Goal: Task Accomplishment & Management: Complete application form

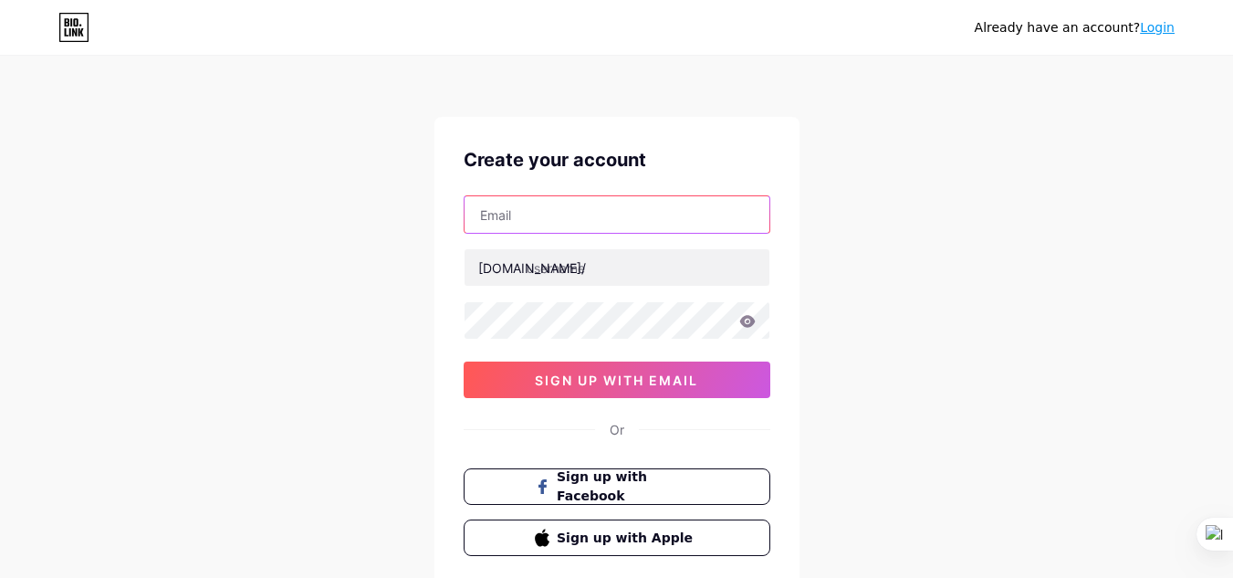
drag, startPoint x: 0, startPoint y: 0, endPoint x: 560, endPoint y: 214, distance: 599.8
click at [560, 214] on input "text" at bounding box center [616, 214] width 305 height 36
type input "[EMAIL_ADDRESS][DOMAIN_NAME]"
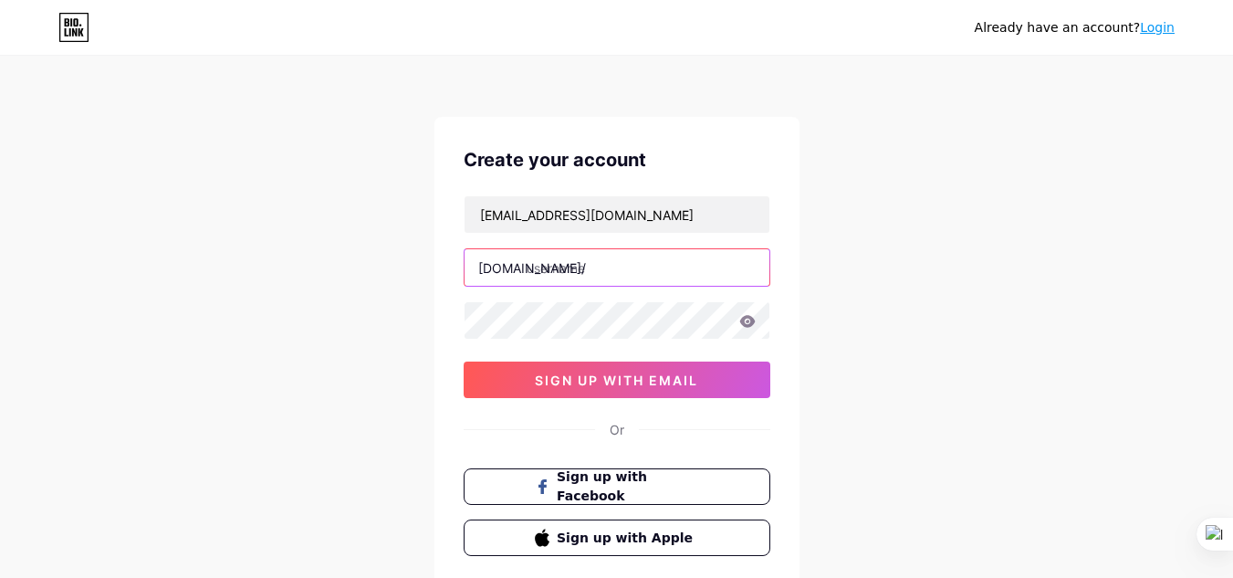
click at [591, 276] on input "text" at bounding box center [616, 267] width 305 height 36
type input "lolollol"
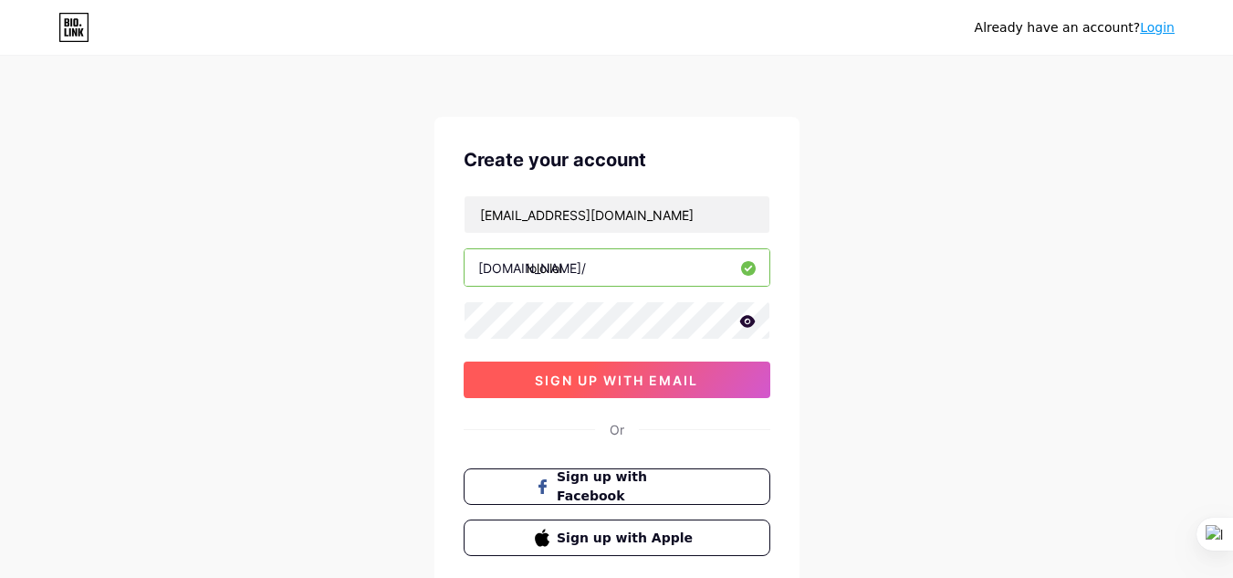
click at [677, 389] on button "sign up with email" at bounding box center [616, 379] width 307 height 36
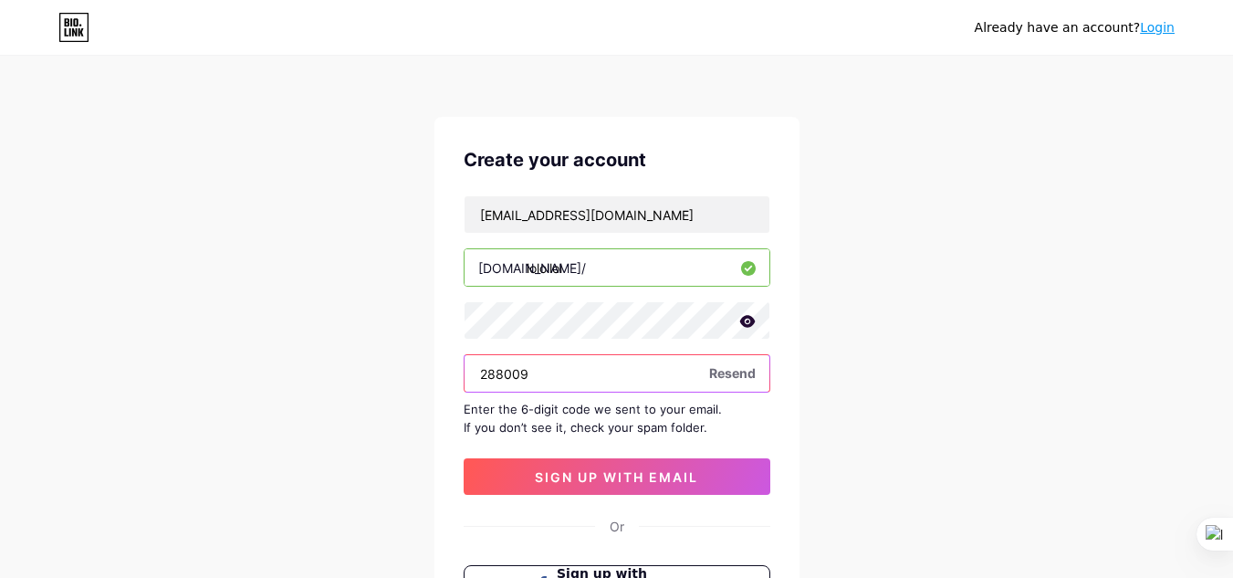
type input "288009"
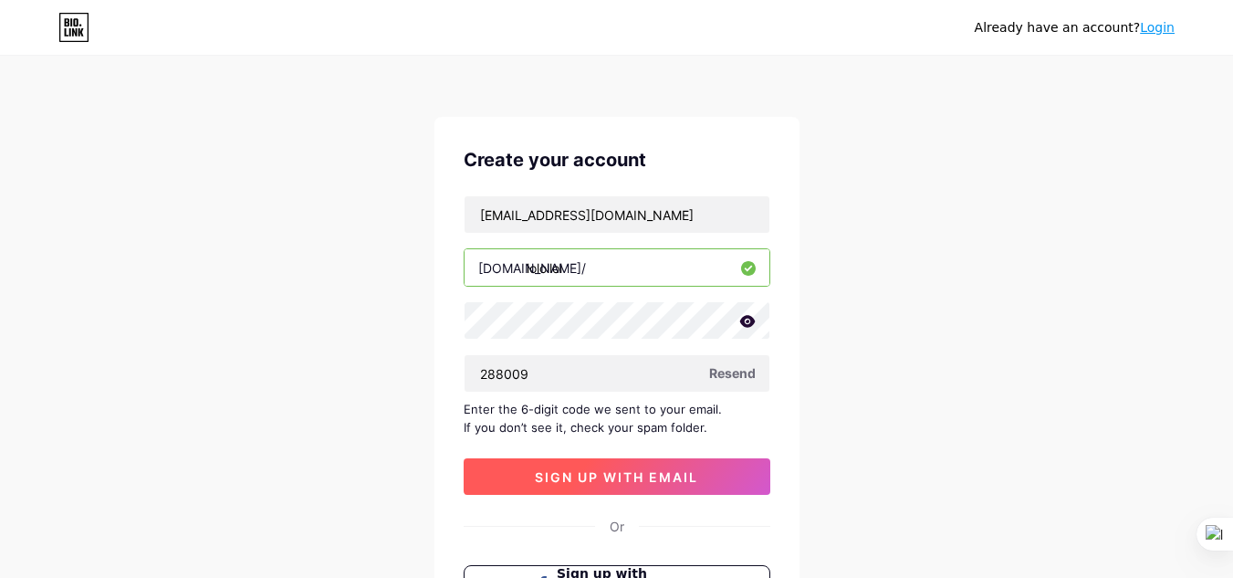
click at [761, 480] on button "sign up with email" at bounding box center [616, 476] width 307 height 36
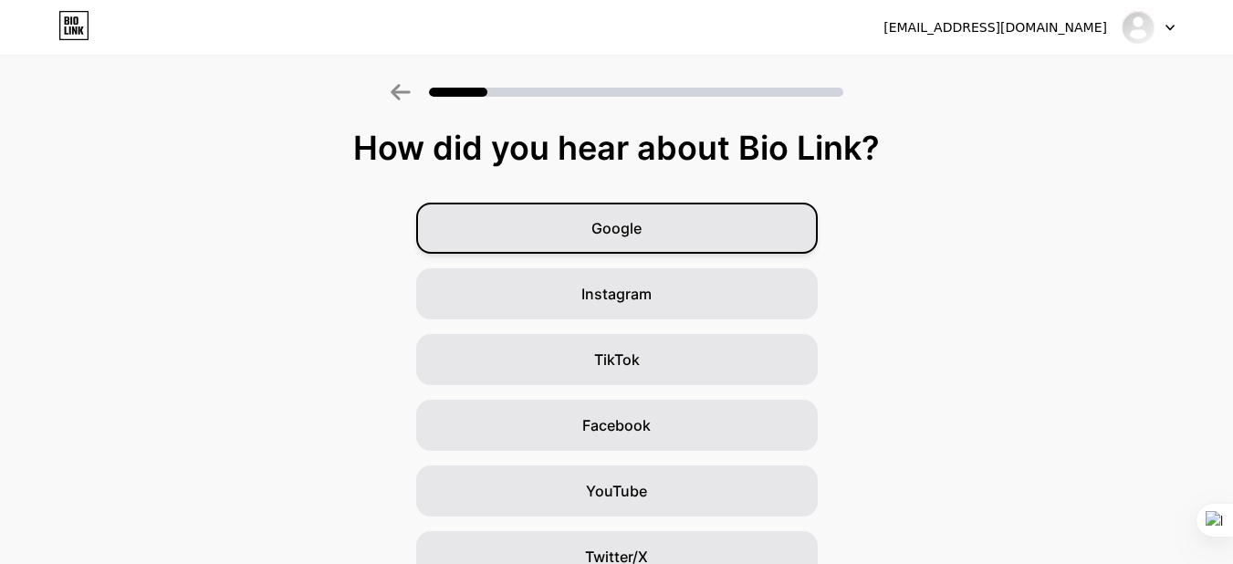
click at [708, 241] on div "Google" at bounding box center [616, 228] width 401 height 51
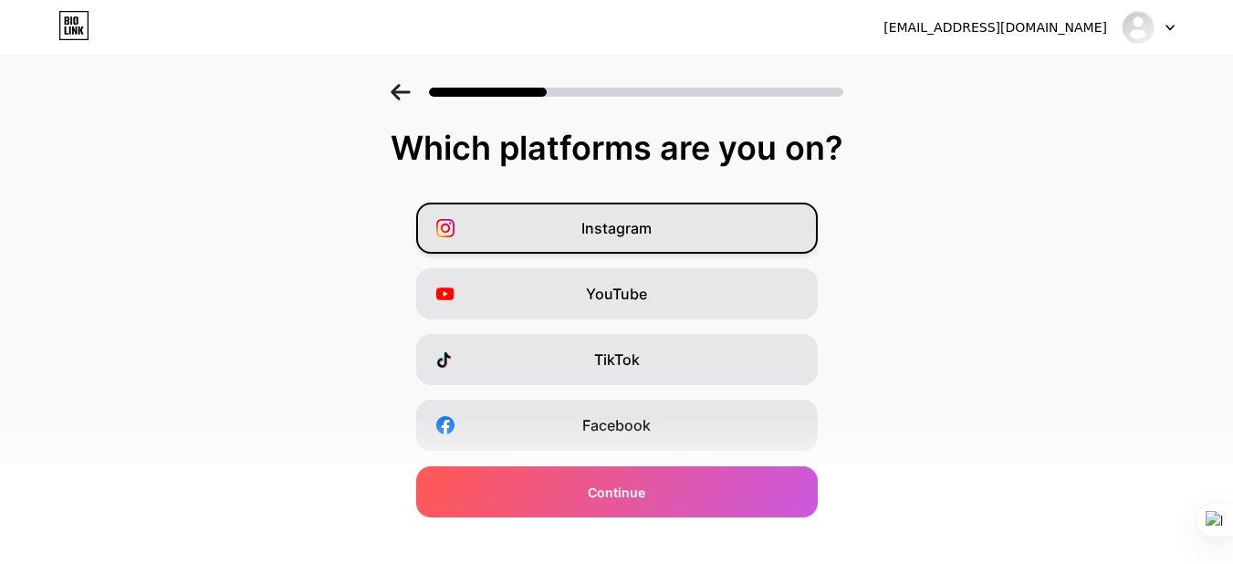
click at [709, 244] on div "Instagram" at bounding box center [616, 228] width 401 height 51
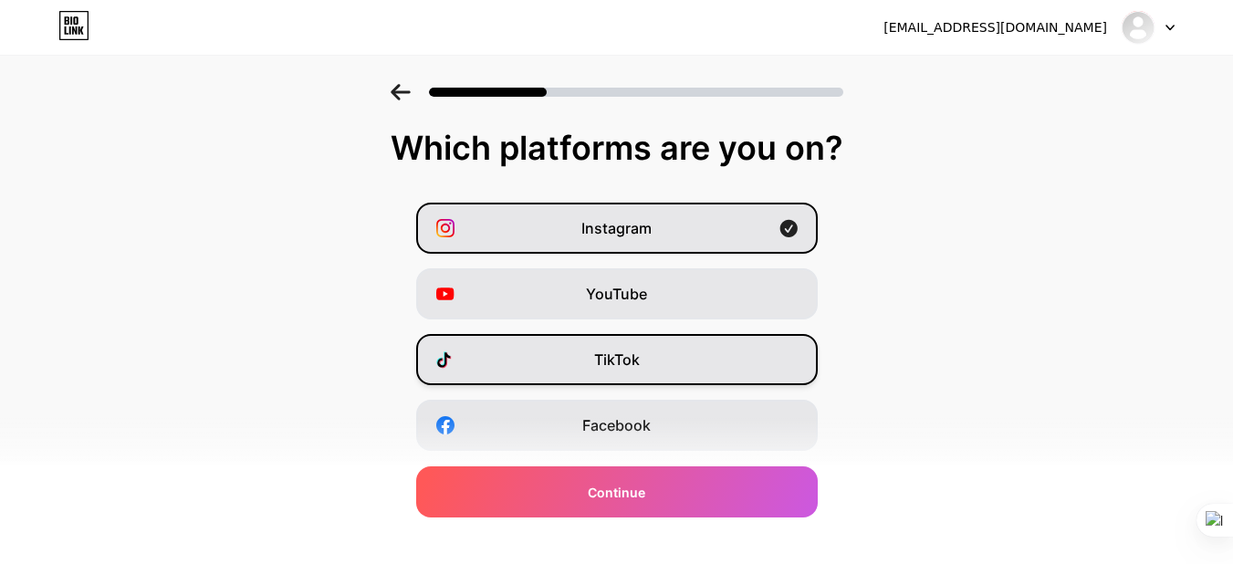
click at [706, 366] on div "TikTok" at bounding box center [616, 359] width 401 height 51
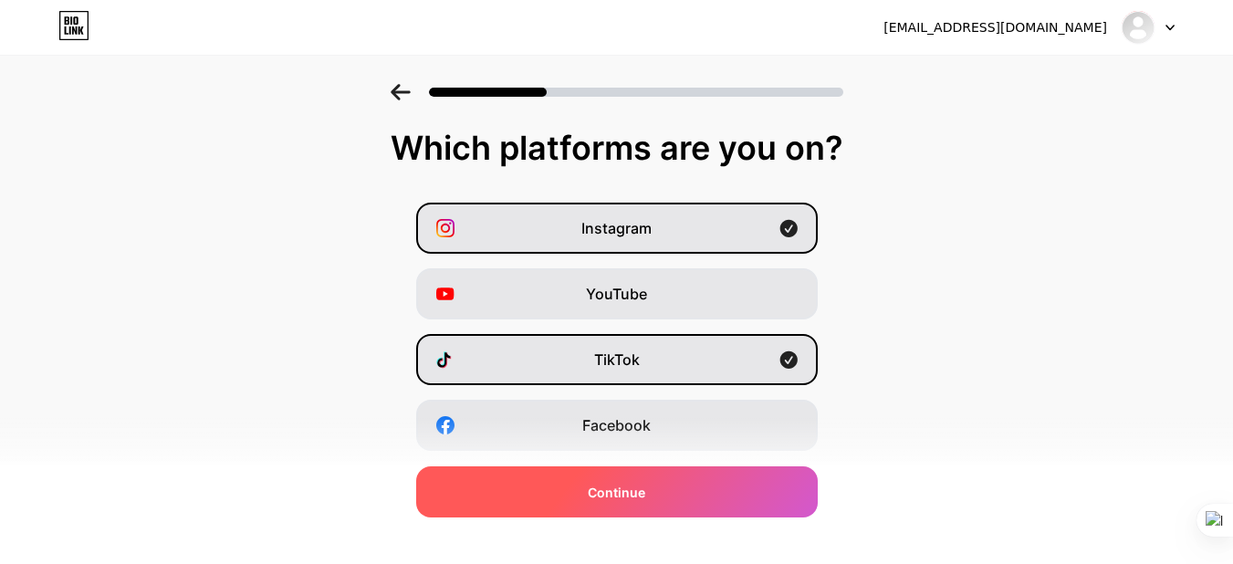
click at [680, 493] on div "Continue" at bounding box center [616, 491] width 401 height 51
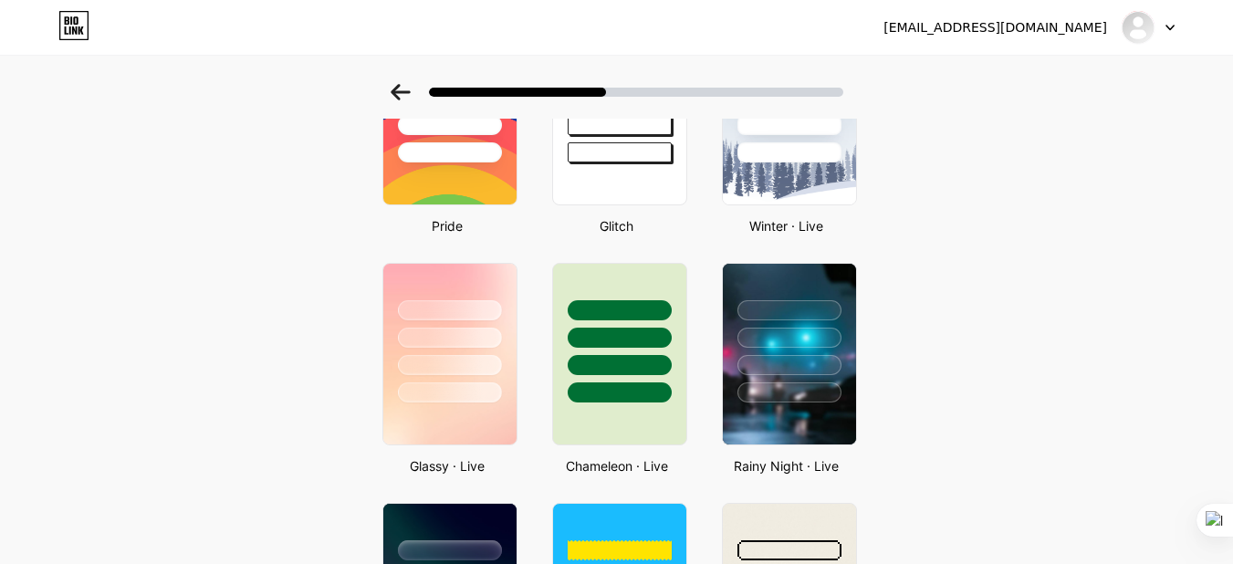
scroll to position [150, 0]
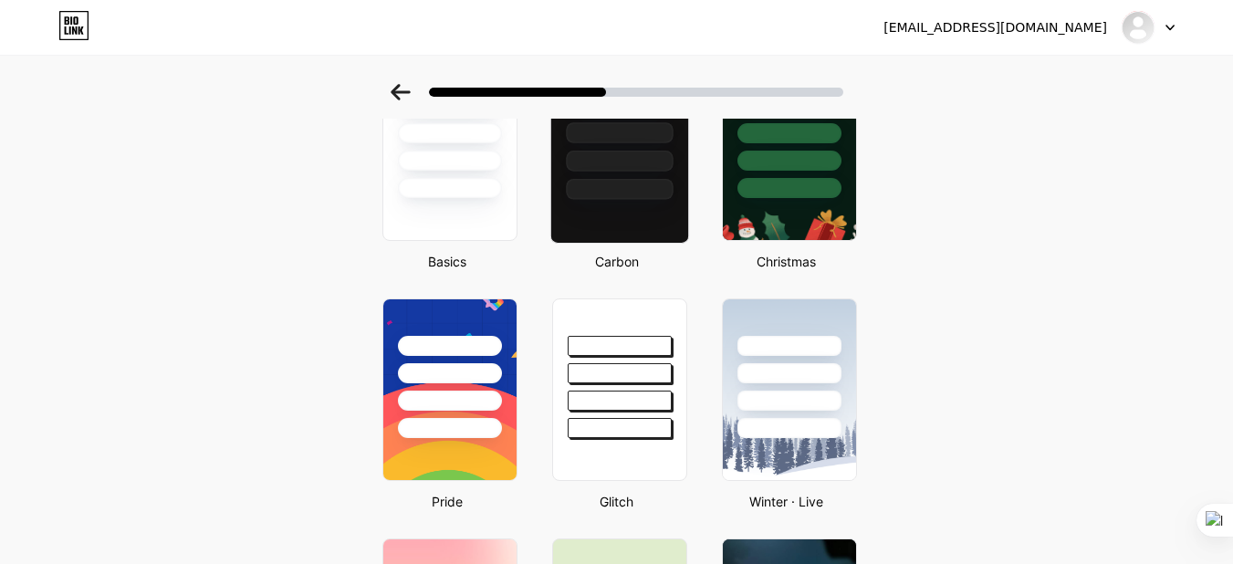
click at [626, 210] on div at bounding box center [618, 150] width 139 height 188
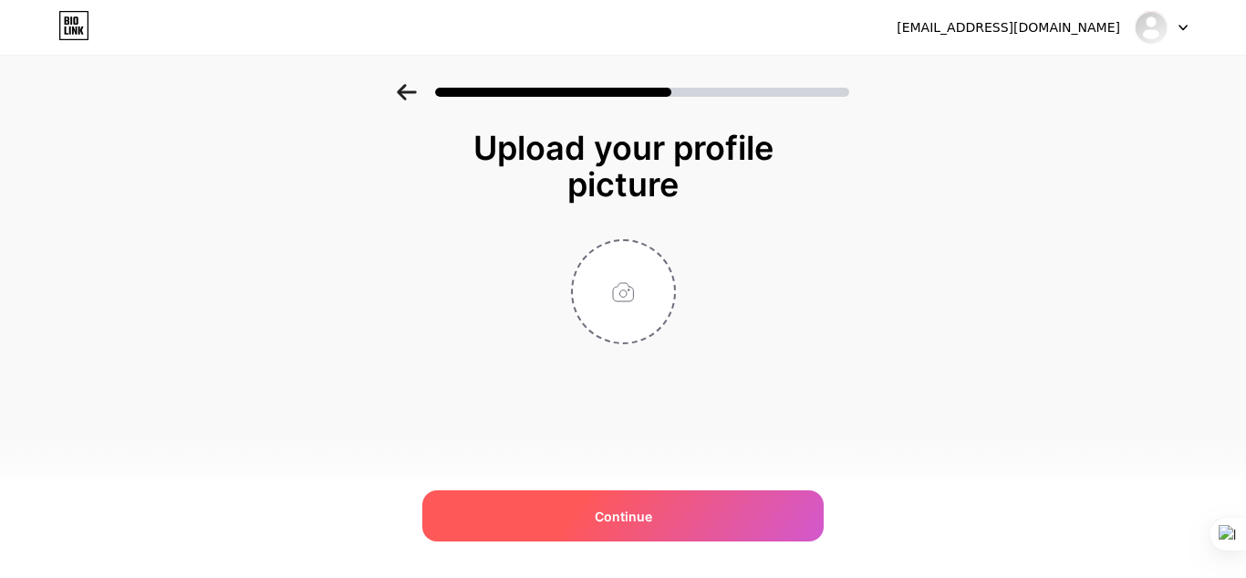
click at [659, 506] on div "Continue" at bounding box center [622, 515] width 401 height 51
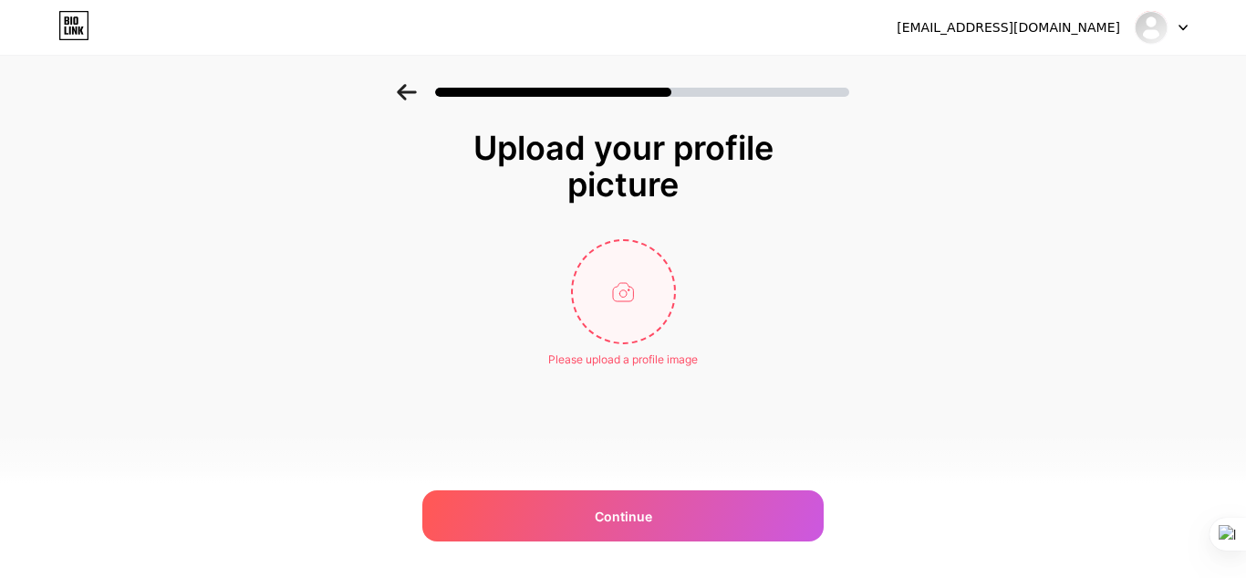
click at [622, 328] on input "file" at bounding box center [623, 291] width 101 height 101
type input "C:\fakepath\[PERSON_NAME].jpg"
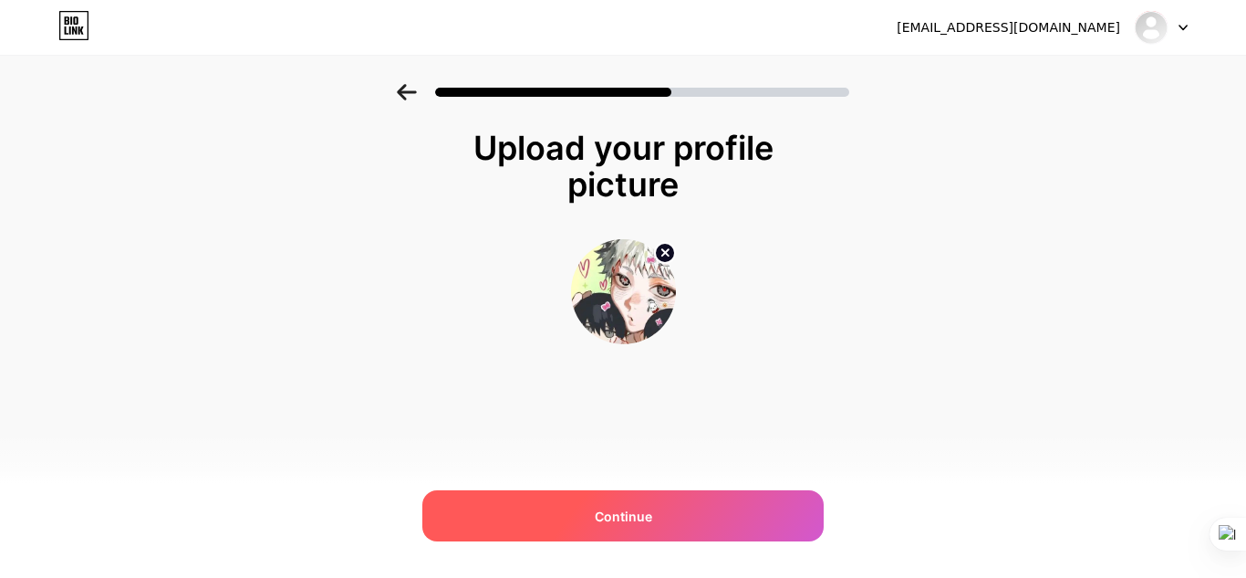
click at [591, 521] on div "Continue" at bounding box center [622, 515] width 401 height 51
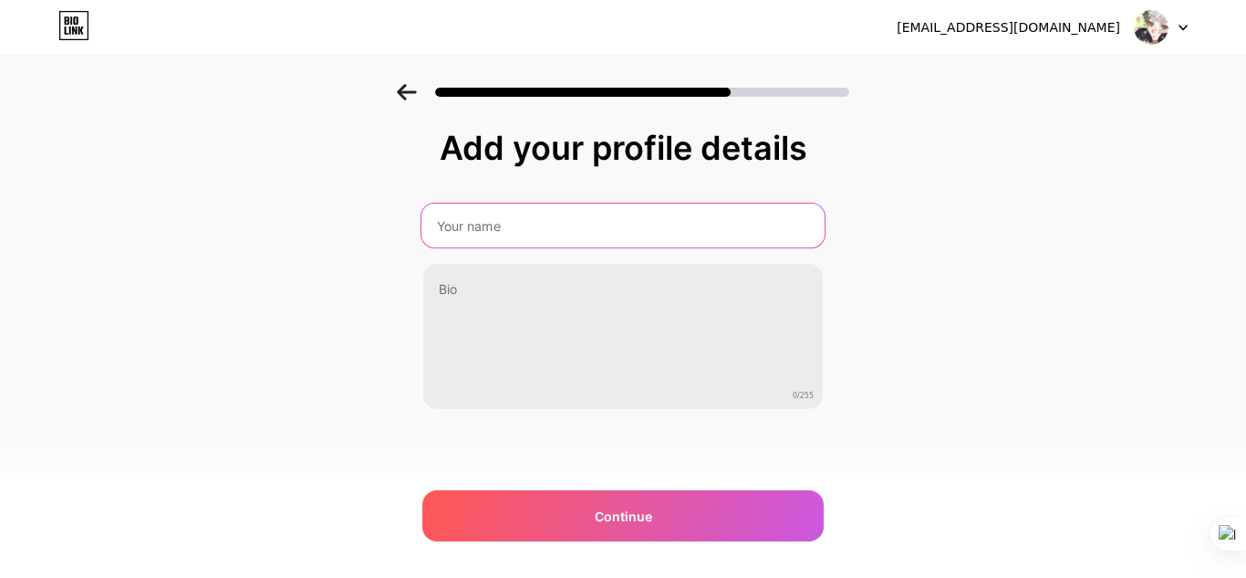
click at [521, 230] on input "text" at bounding box center [622, 225] width 403 height 44
drag, startPoint x: 442, startPoint y: 229, endPoint x: 427, endPoint y: 229, distance: 14.6
click at [427, 229] on input "Gio" at bounding box center [622, 225] width 403 height 44
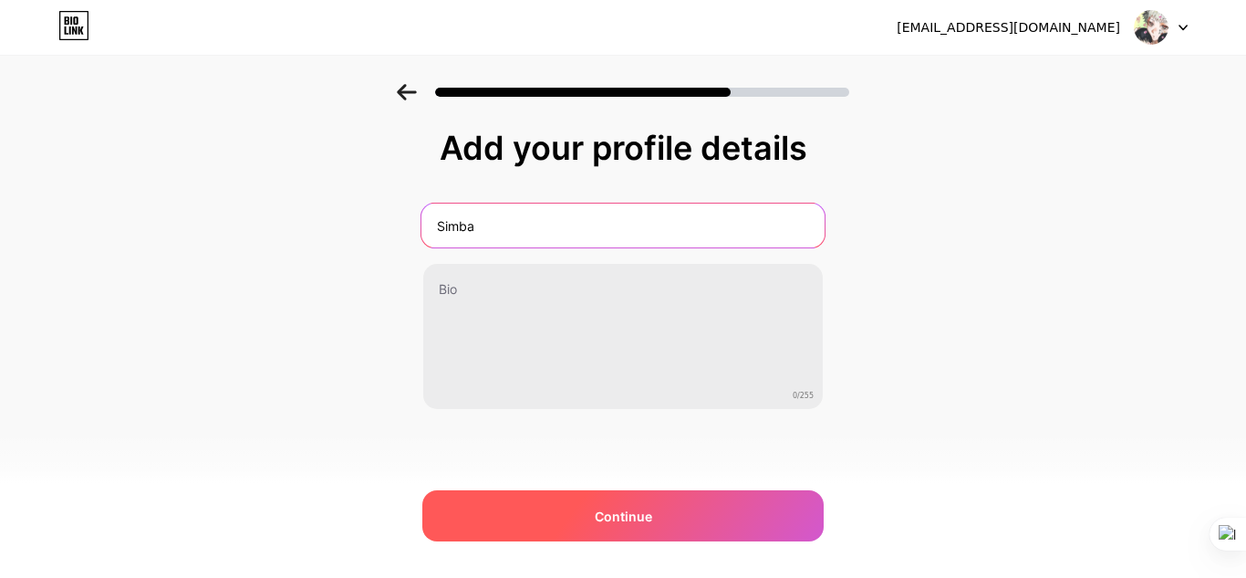
type input "Simba"
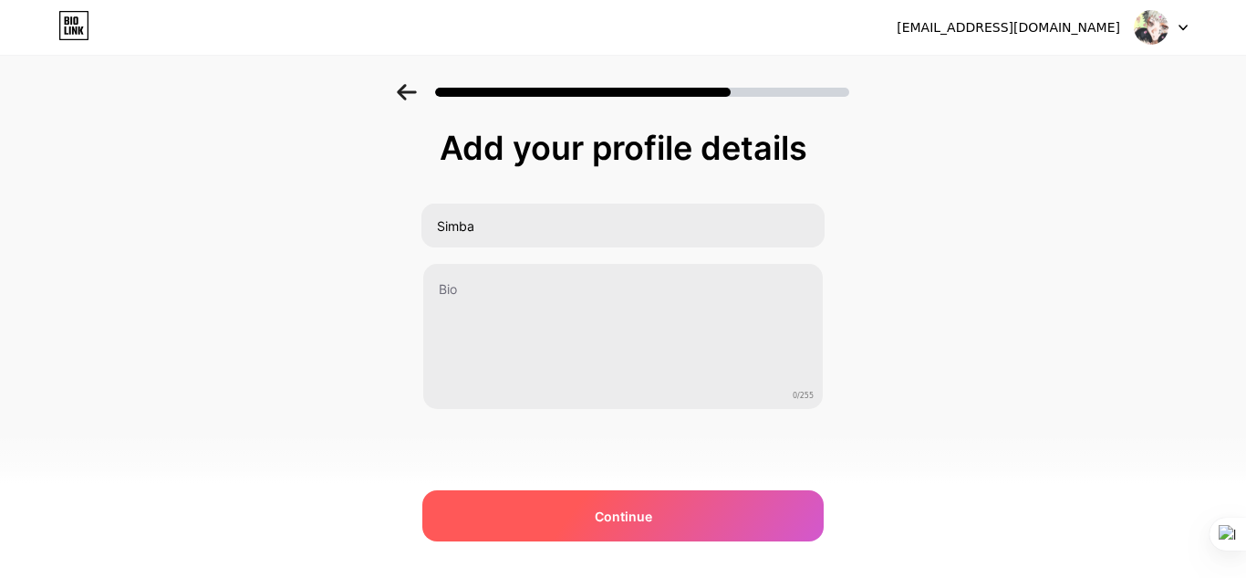
click at [557, 510] on div "Continue" at bounding box center [622, 515] width 401 height 51
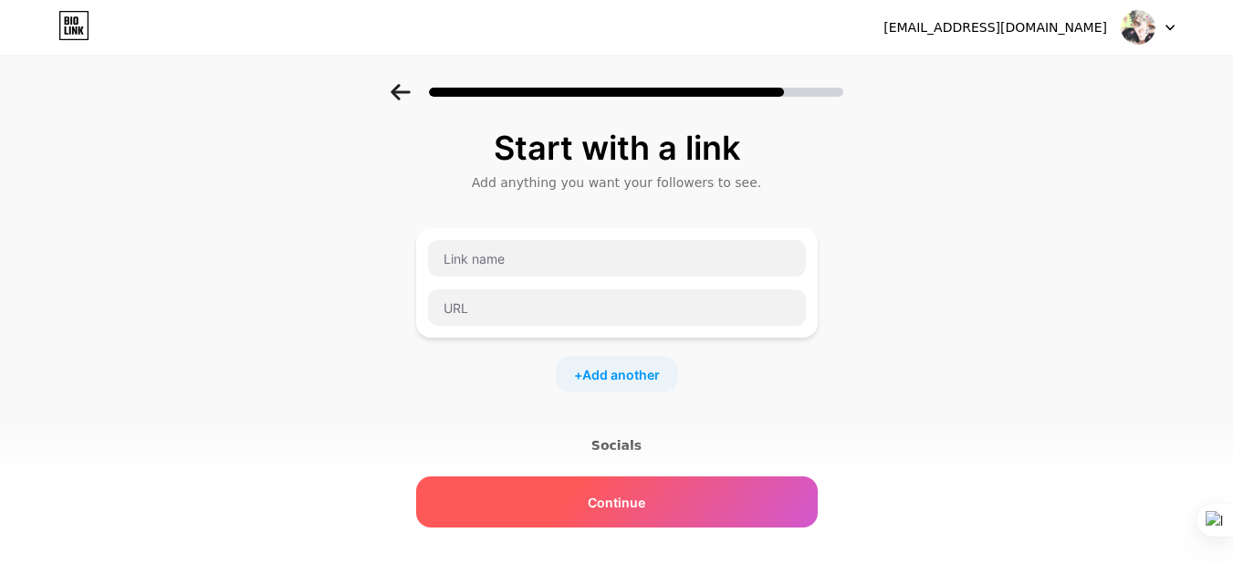
click at [640, 497] on span "Continue" at bounding box center [616, 502] width 57 height 19
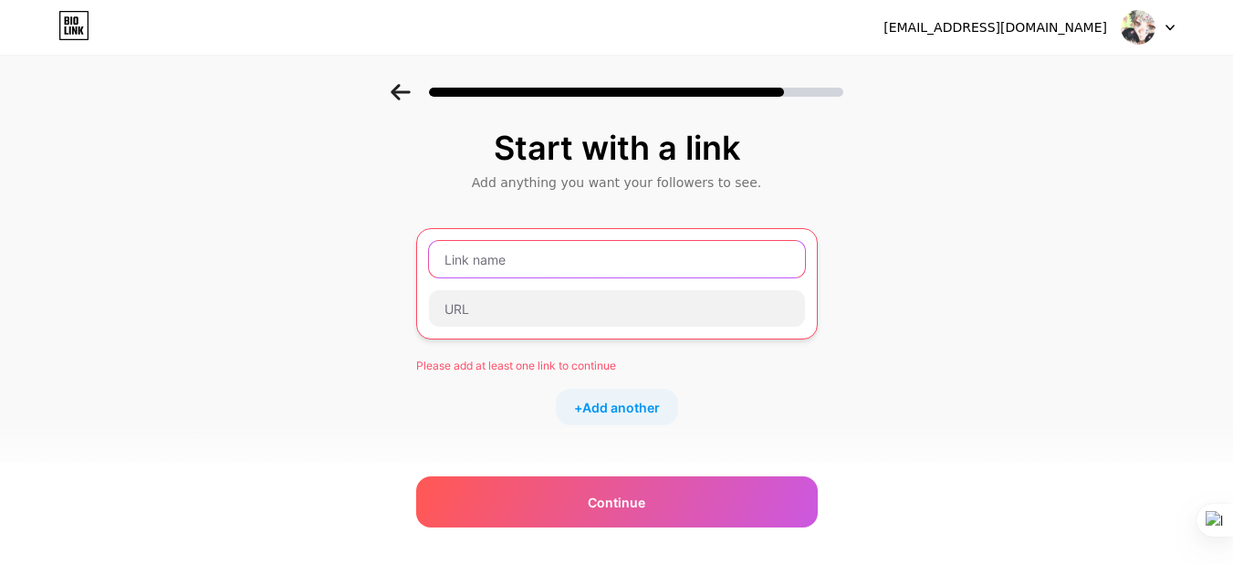
click at [523, 262] on input "text" at bounding box center [617, 259] width 376 height 36
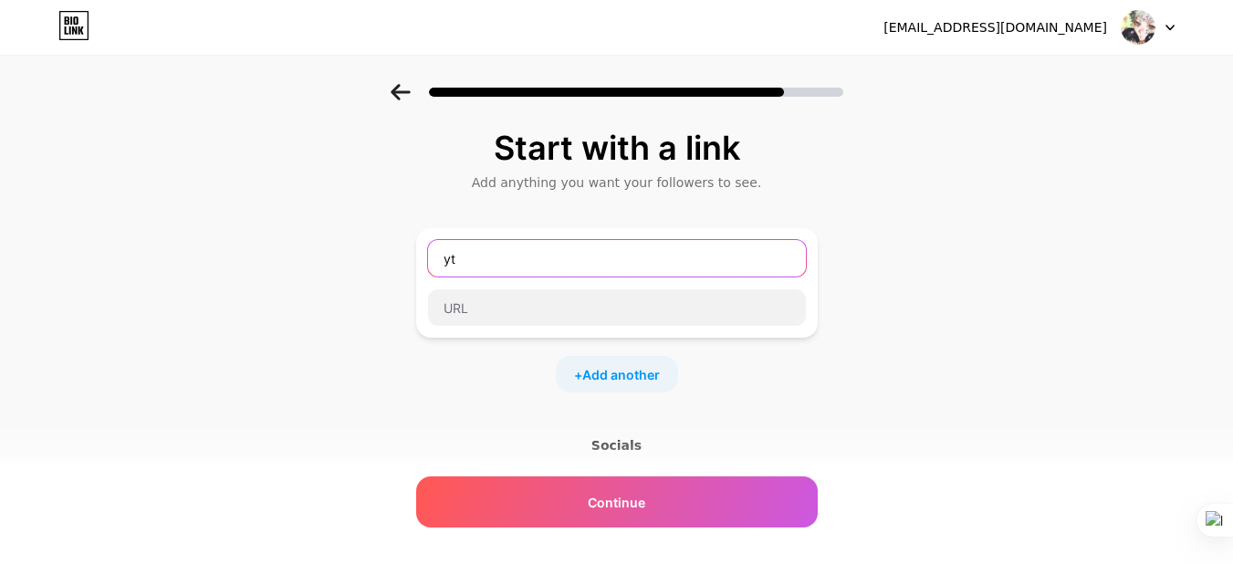
type input "yt"
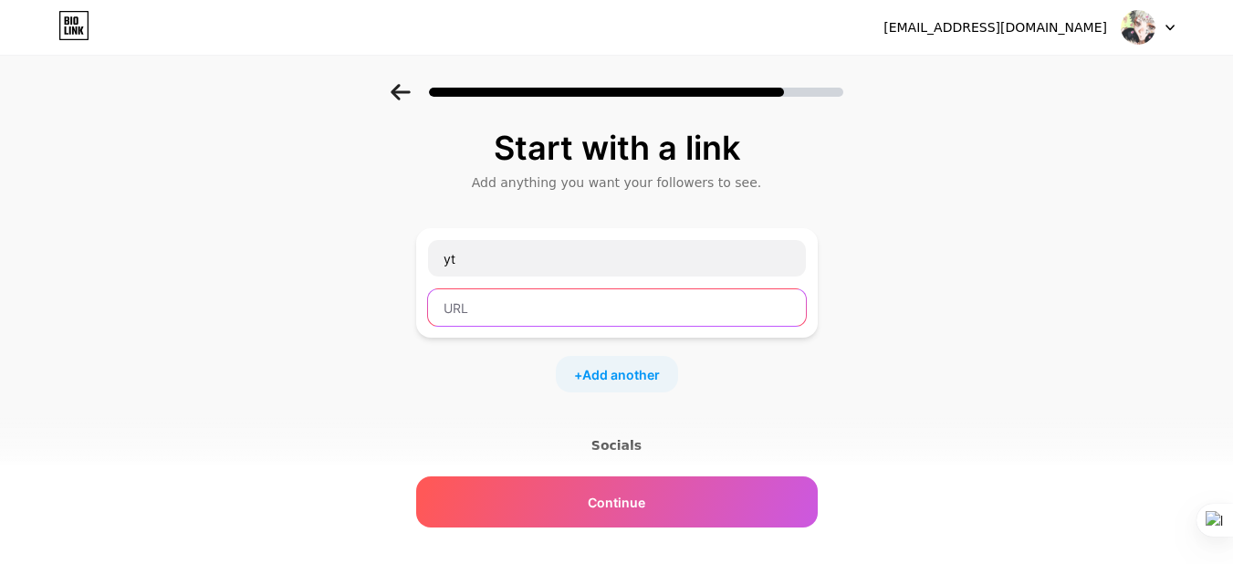
click at [481, 313] on input "text" at bounding box center [617, 307] width 378 height 36
paste input "[URL][DOMAIN_NAME]"
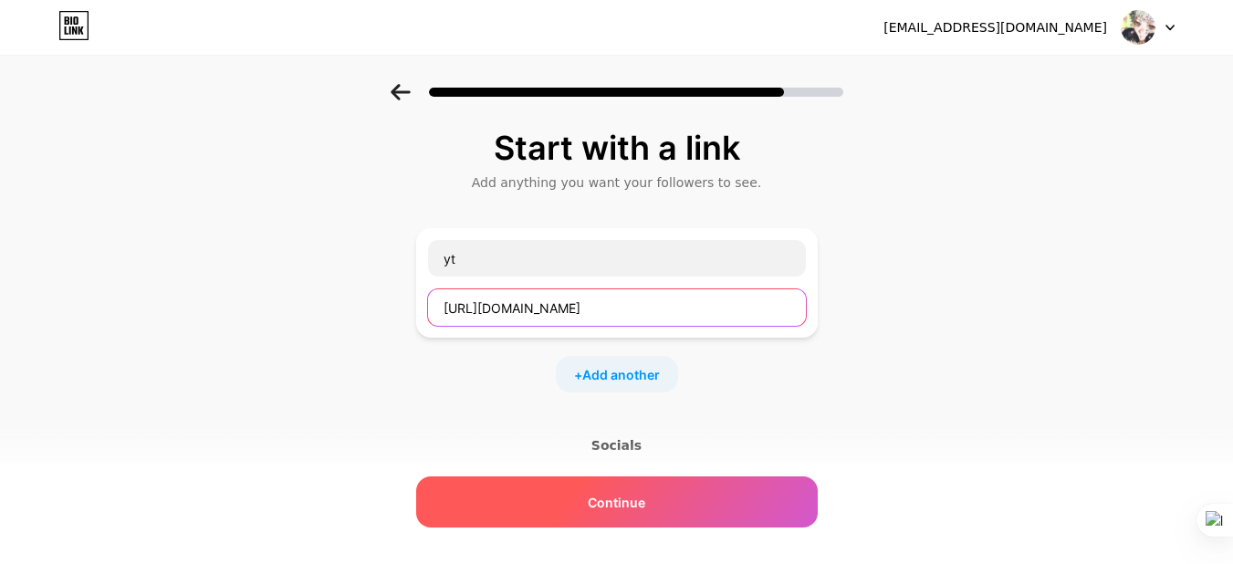
type input "[URL][DOMAIN_NAME]"
click at [558, 496] on div "Continue" at bounding box center [616, 501] width 401 height 51
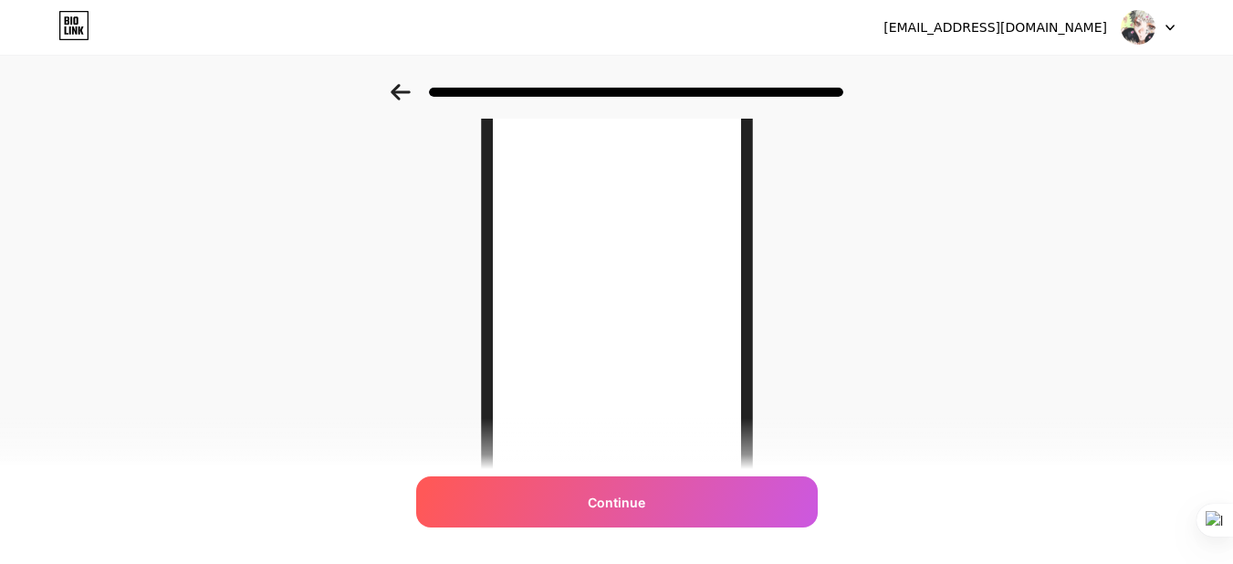
scroll to position [353, 0]
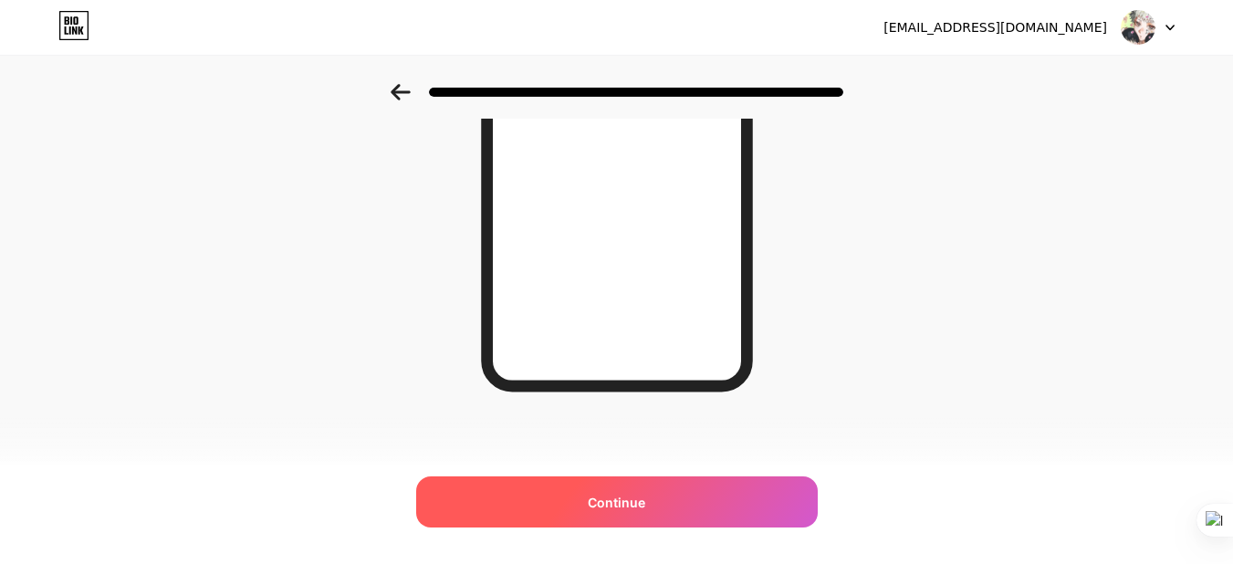
click at [632, 518] on div "Continue" at bounding box center [616, 501] width 401 height 51
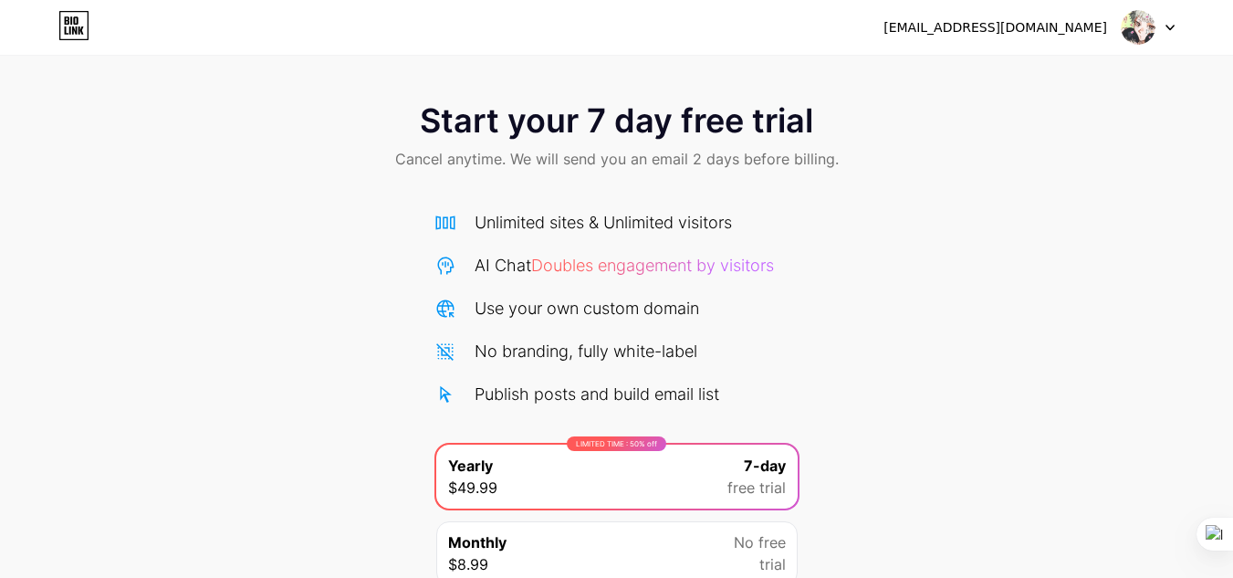
click at [78, 34] on icon at bounding box center [80, 30] width 5 height 8
click at [1149, 30] on img at bounding box center [1137, 27] width 35 height 35
click at [1182, 30] on div "[EMAIL_ADDRESS][DOMAIN_NAME] Logout" at bounding box center [616, 27] width 1233 height 33
click at [1175, 31] on div "[EMAIL_ADDRESS][DOMAIN_NAME] Logout" at bounding box center [616, 27] width 1233 height 33
click at [1104, 212] on div "Start your 7 day free trial Cancel anytime. We will send you an email 2 days be…" at bounding box center [616, 373] width 1233 height 578
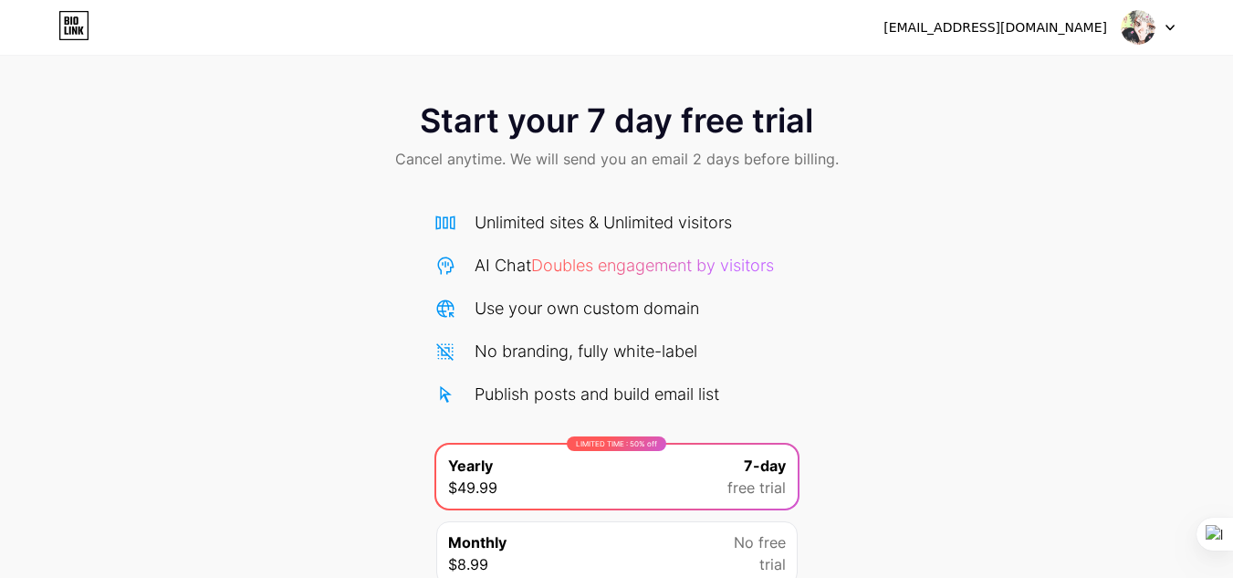
click at [585, 103] on span "Start your 7 day free trial" at bounding box center [616, 120] width 393 height 36
